Goal: Task Accomplishment & Management: Use online tool/utility

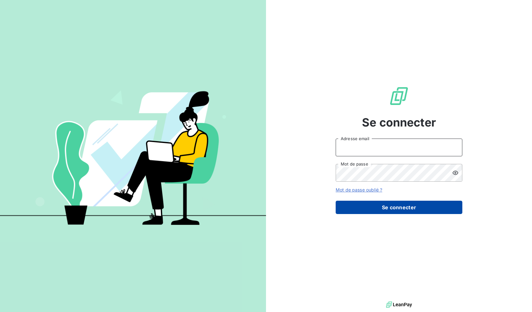
type input "[EMAIL_ADDRESS][DOMAIN_NAME]"
click at [408, 208] on button "Se connecter" at bounding box center [399, 206] width 127 height 13
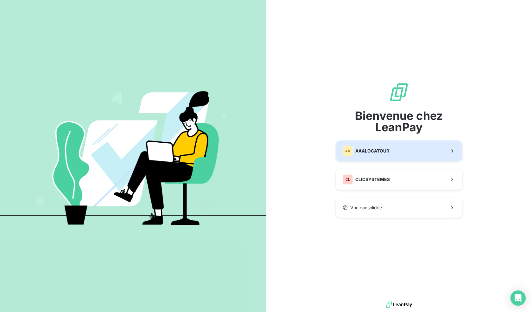
click at [374, 149] on span "AAALOCATOUR" at bounding box center [372, 151] width 34 height 6
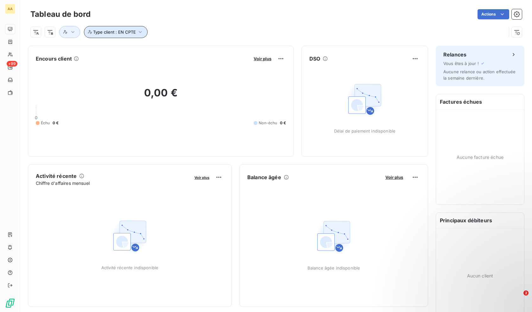
click at [141, 36] on button "Type client : EN CPTE" at bounding box center [116, 32] width 64 height 12
click at [191, 48] on icon at bounding box center [193, 49] width 4 height 4
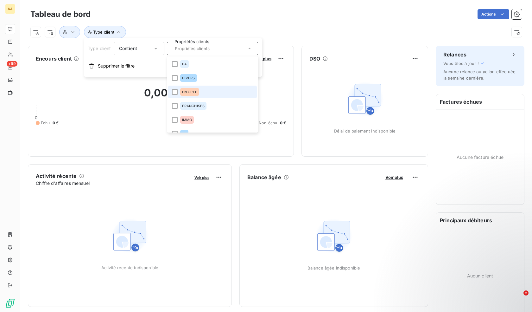
click at [193, 90] on span "EN CPTE" at bounding box center [189, 92] width 15 height 4
click at [179, 29] on div "Type client : EN CPTE" at bounding box center [268, 32] width 476 height 12
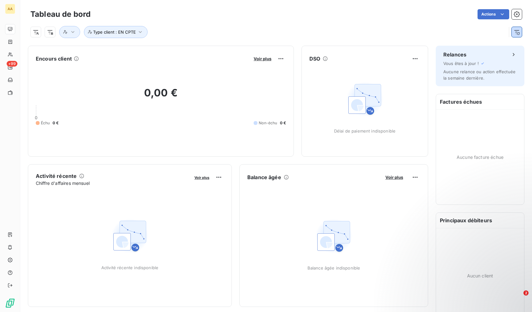
click at [513, 33] on icon "button" at bounding box center [516, 32] width 6 height 6
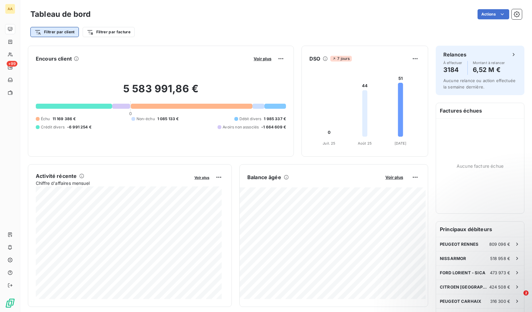
click at [70, 32] on html "AA +99 Tableau de bord Actions Filtrer par client Filtrer par facture Encours c…" at bounding box center [266, 156] width 532 height 312
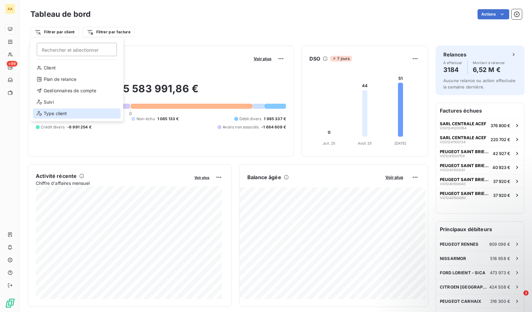
click at [61, 115] on div "Type client" at bounding box center [77, 113] width 88 height 10
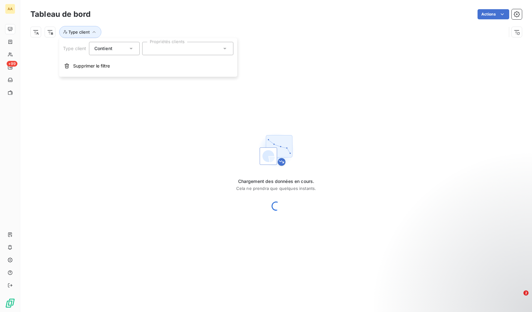
click at [166, 47] on div at bounding box center [187, 48] width 91 height 13
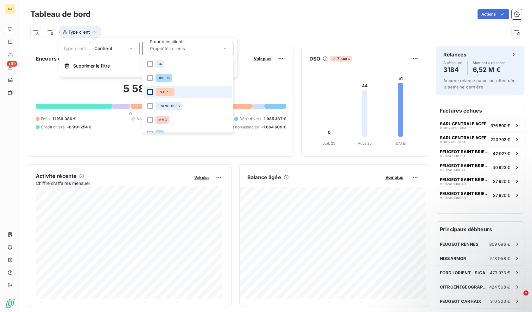
click at [151, 91] on div at bounding box center [150, 92] width 6 height 6
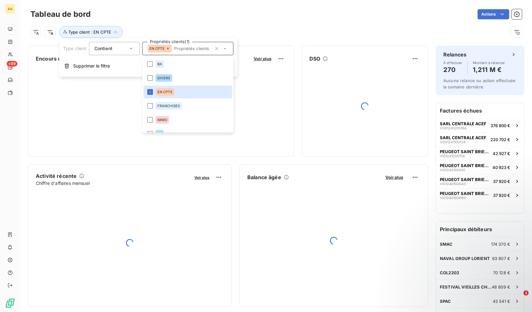
click at [170, 3] on div "Tableau de bord Actions Type client : EN CPTE" at bounding box center [276, 21] width 512 height 42
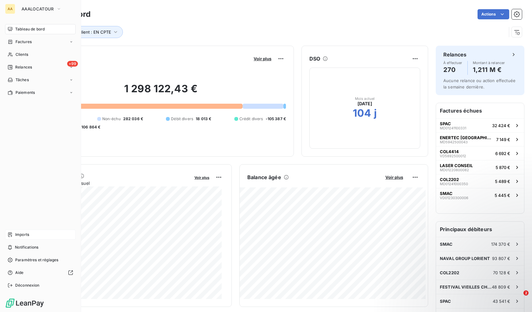
click at [22, 234] on span "Imports" at bounding box center [22, 234] width 14 height 6
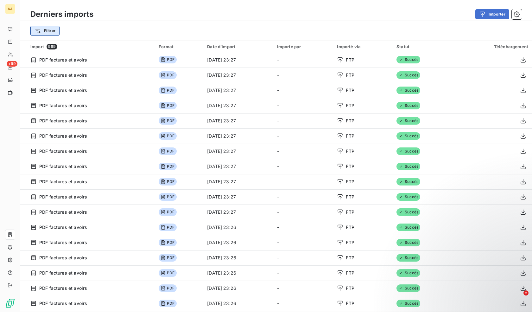
click at [49, 31] on html "AA +99 Derniers imports Importer Filtrer Import 969 Format Date d’import Import…" at bounding box center [266, 156] width 532 height 312
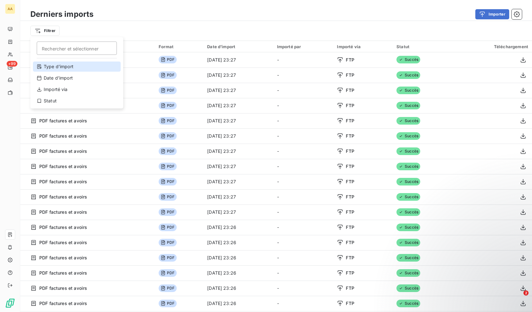
click at [69, 67] on div "Type d’import" at bounding box center [77, 66] width 88 height 10
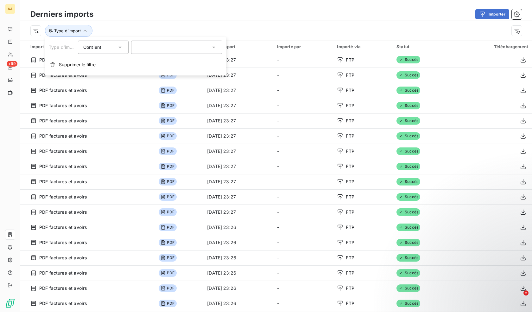
click at [161, 52] on div at bounding box center [176, 47] width 91 height 13
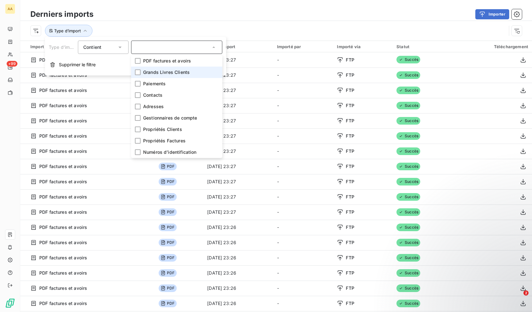
click at [173, 73] on span "Grands Livres Clients" at bounding box center [166, 72] width 47 height 6
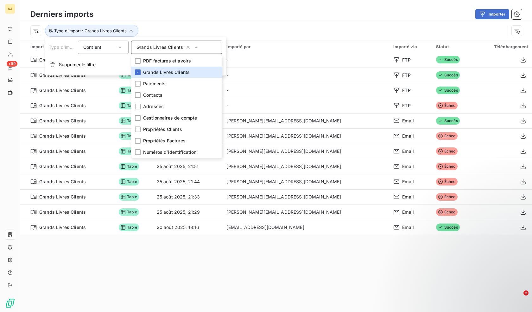
click at [173, 10] on div "Importer" at bounding box center [311, 14] width 421 height 10
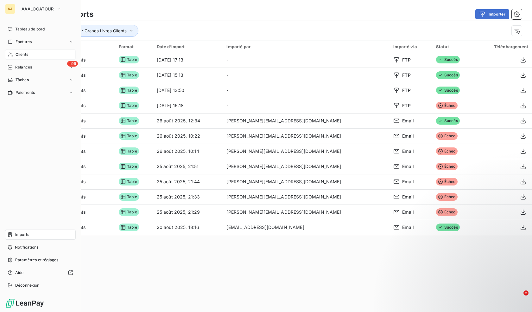
click at [17, 54] on span "Clients" at bounding box center [22, 55] width 13 height 6
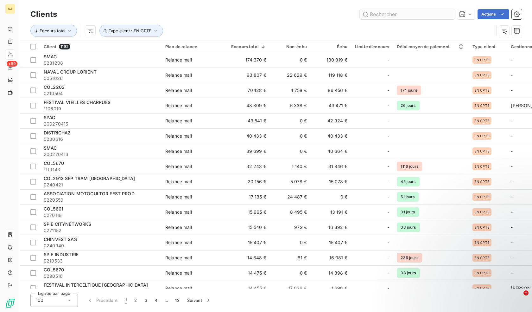
drag, startPoint x: 388, startPoint y: 13, endPoint x: 395, endPoint y: 18, distance: 8.2
click at [388, 14] on input "text" at bounding box center [407, 14] width 95 height 10
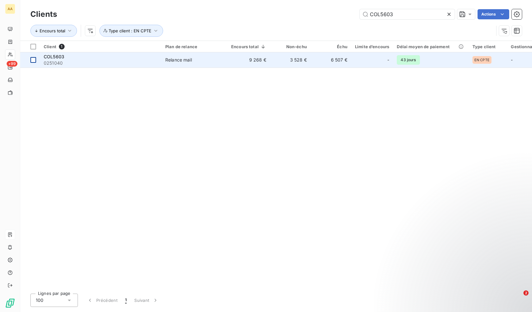
type input "COL5603"
click at [31, 60] on div at bounding box center [33, 60] width 6 height 6
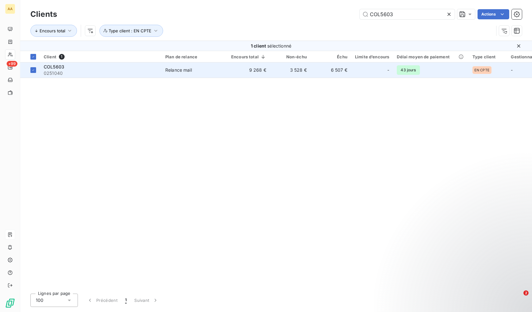
click at [61, 67] on span "COL5603" at bounding box center [54, 66] width 21 height 5
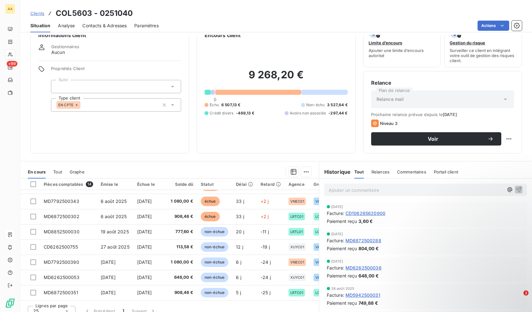
scroll to position [23, 0]
